Goal: Navigation & Orientation: Find specific page/section

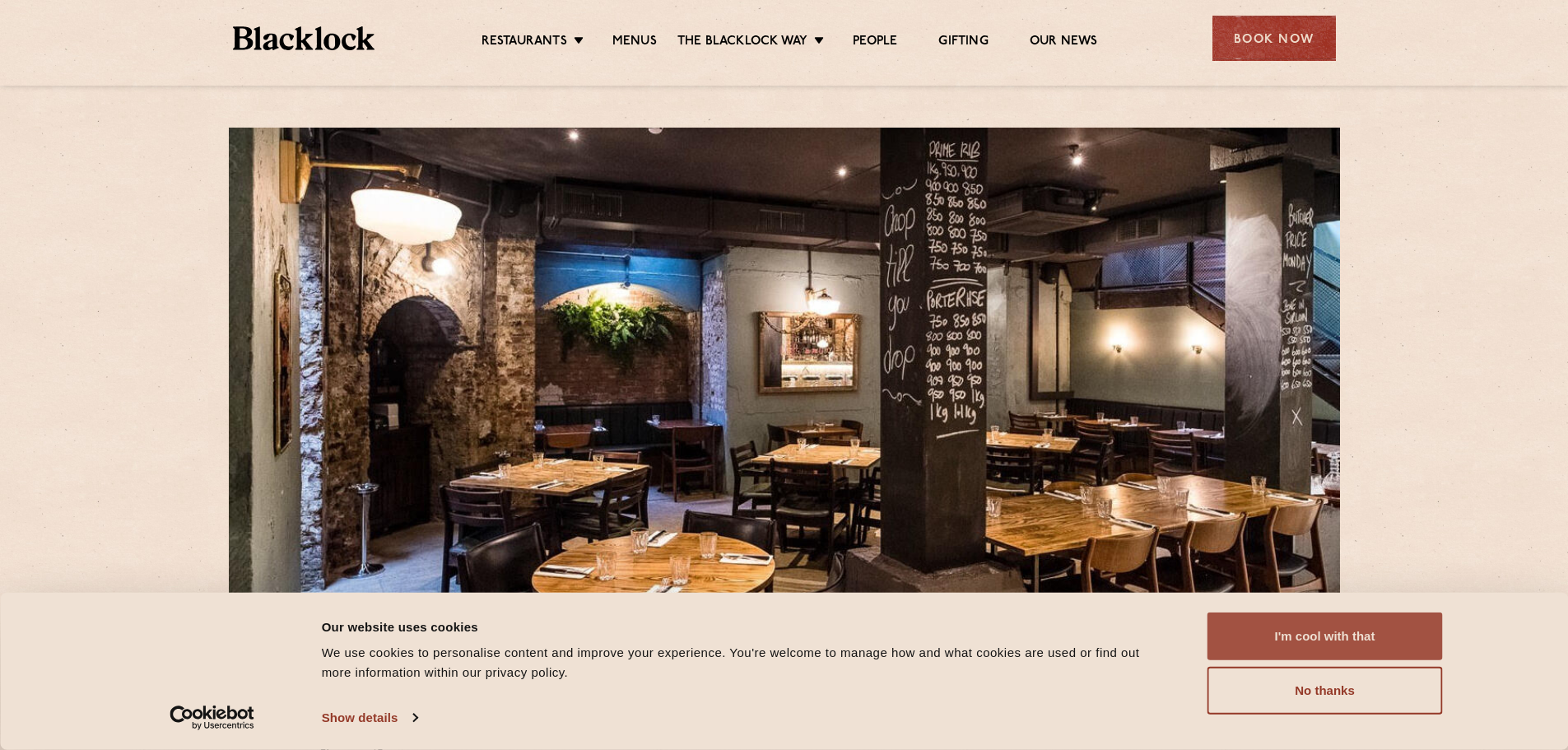
click at [1286, 641] on button "I'm cool with that" at bounding box center [1325, 636] width 236 height 48
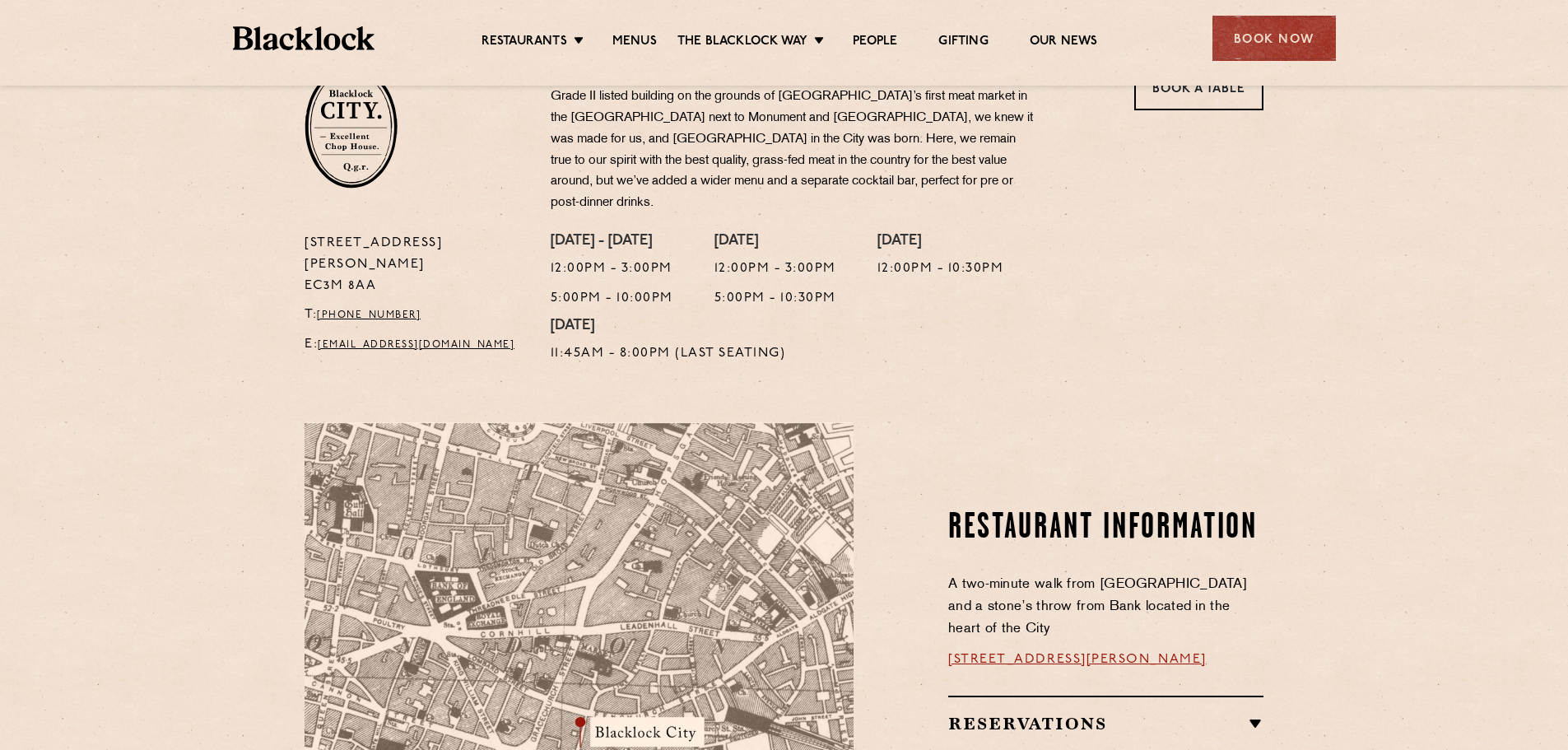
scroll to position [576, 0]
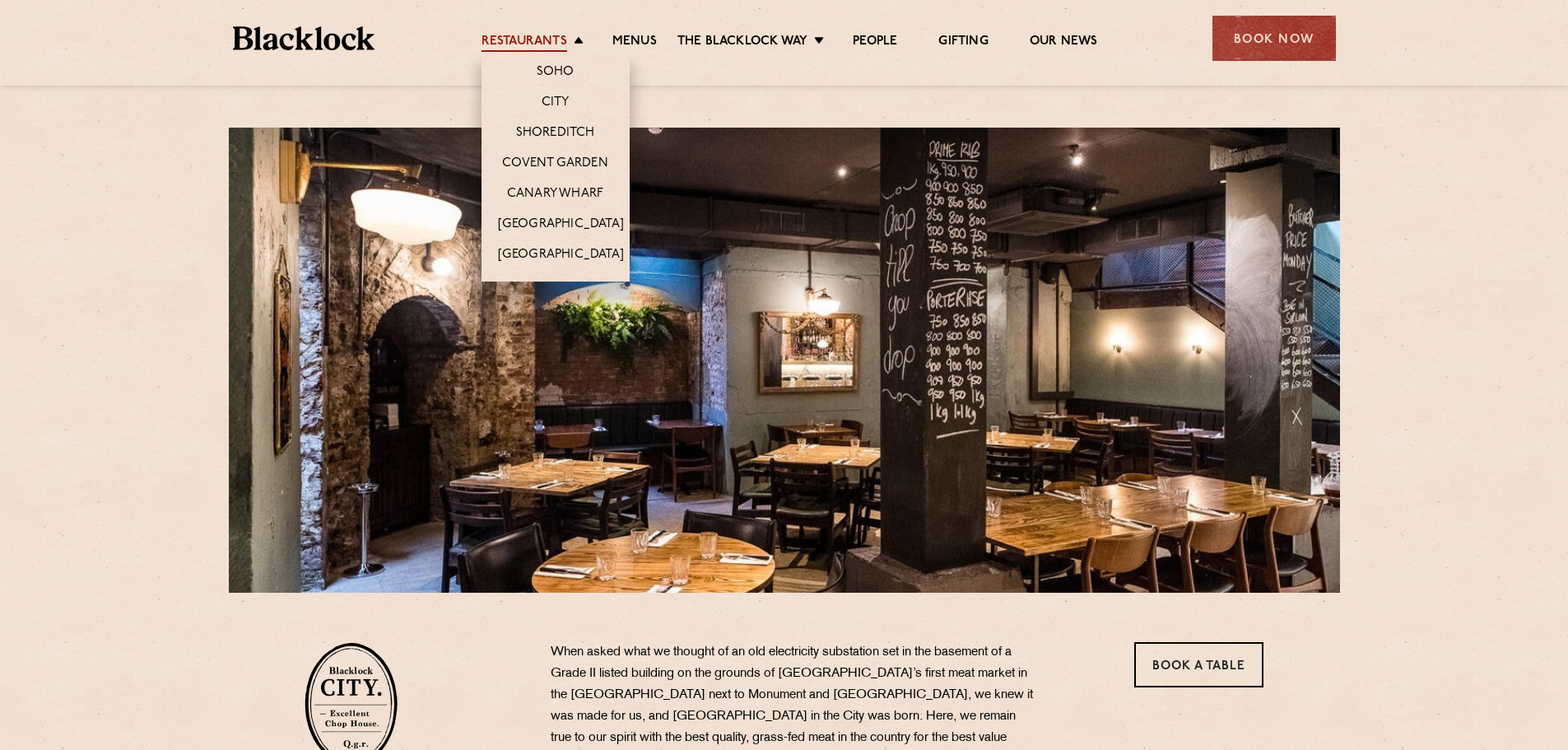
click at [557, 41] on link "Restaurants" at bounding box center [524, 43] width 86 height 18
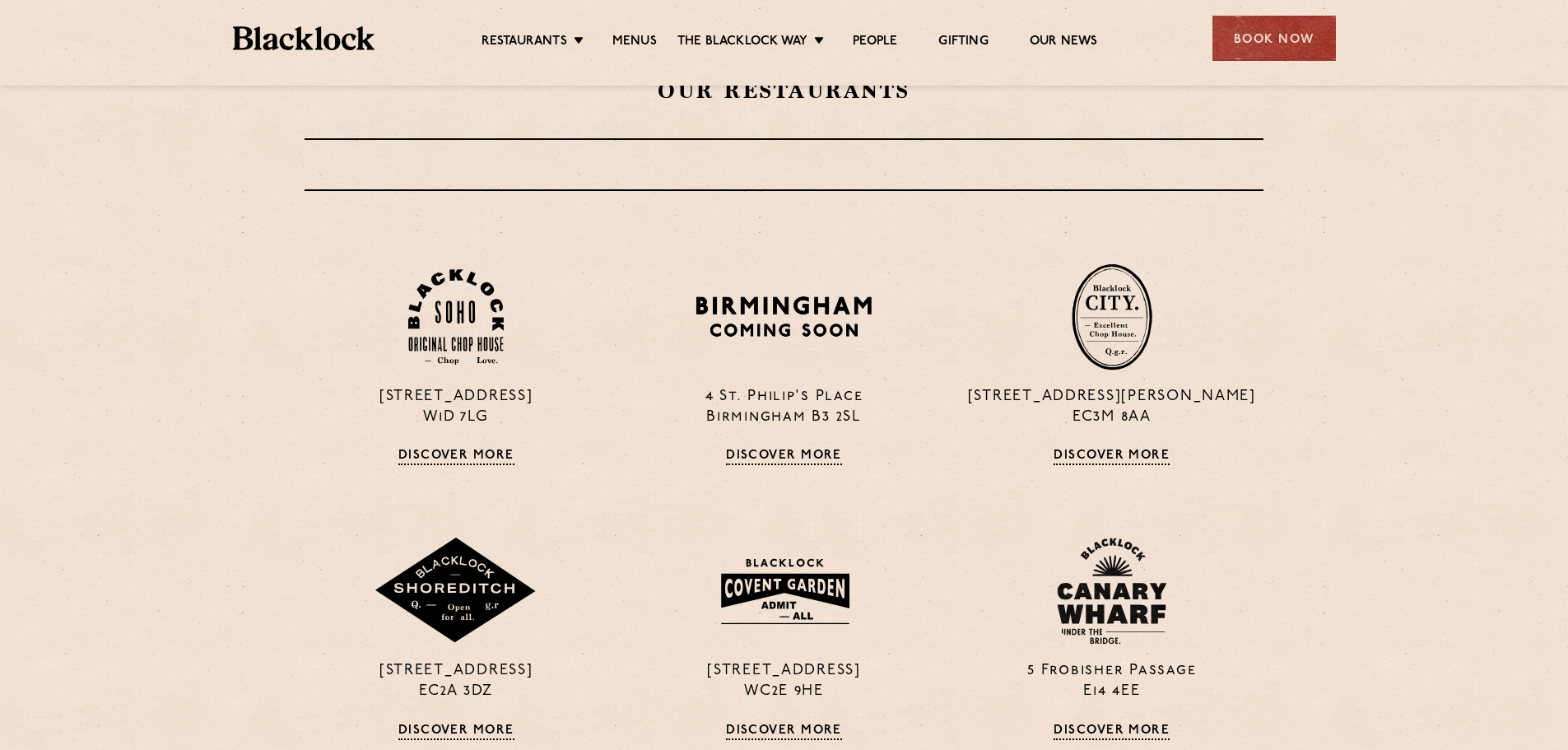
scroll to position [740, 0]
